Goal: Find specific page/section: Find specific page/section

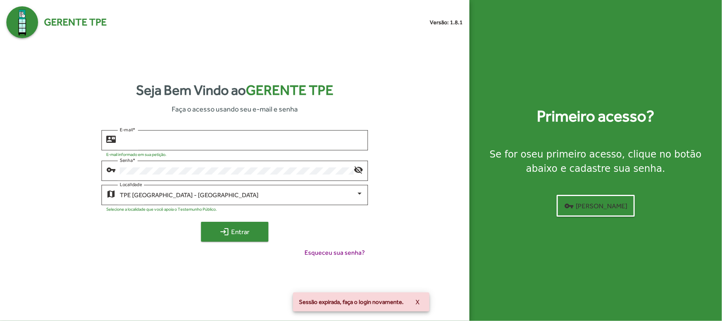
type input "**********"
click at [243, 229] on span "login Entrar" at bounding box center [234, 231] width 53 height 14
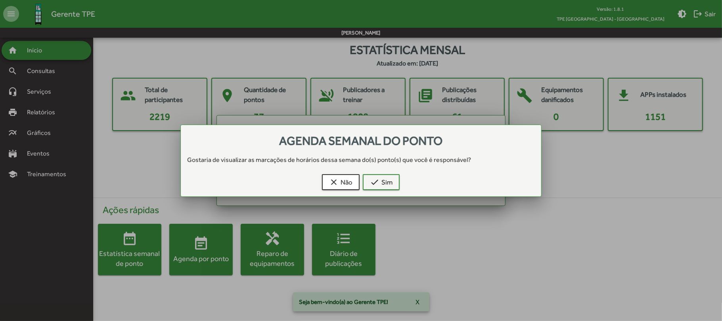
click at [44, 75] on div at bounding box center [361, 160] width 722 height 321
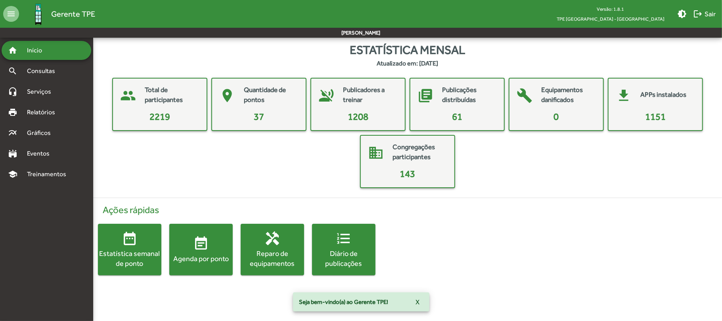
click at [44, 75] on span "Consultas" at bounding box center [43, 71] width 43 height 10
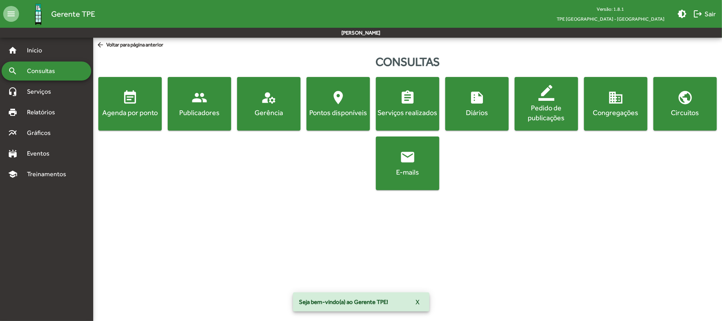
click at [123, 107] on span "event_note Agenda por ponto" at bounding box center [130, 104] width 60 height 28
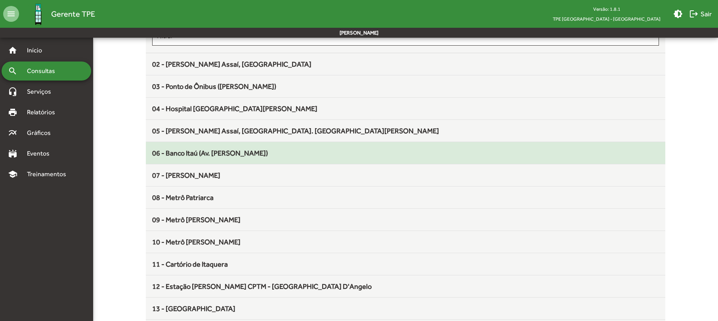
scroll to position [105, 0]
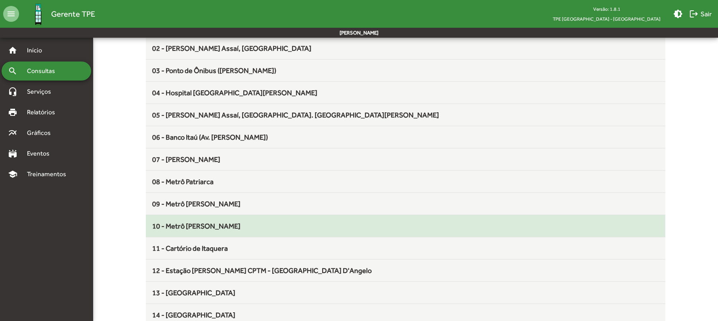
click at [215, 224] on span "10 - Metrô [PERSON_NAME]" at bounding box center [196, 226] width 88 height 8
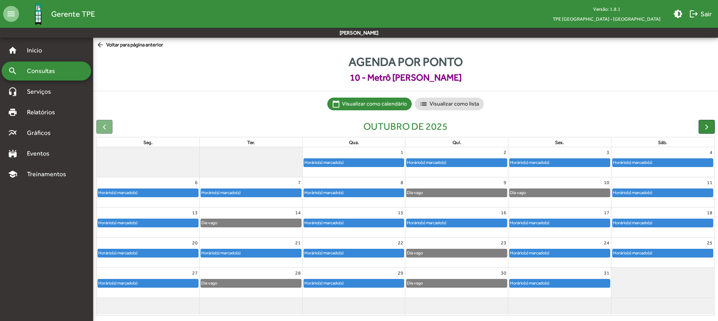
click at [378, 160] on div "Horário(s) marcado(s)" at bounding box center [354, 163] width 100 height 8
